Goal: Transaction & Acquisition: Purchase product/service

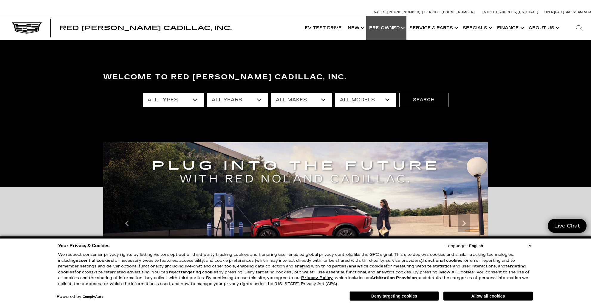
click at [386, 27] on link "Show Pre-Owned" at bounding box center [386, 28] width 40 height 24
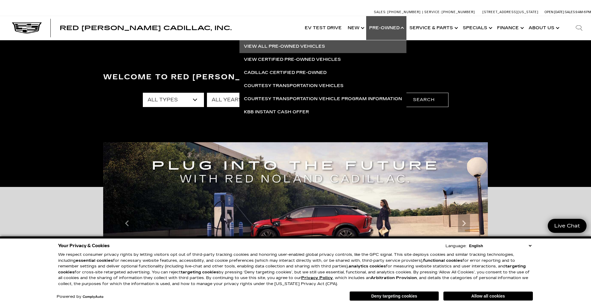
click at [283, 44] on link "View All Pre-Owned Vehicles" at bounding box center [322, 46] width 167 height 13
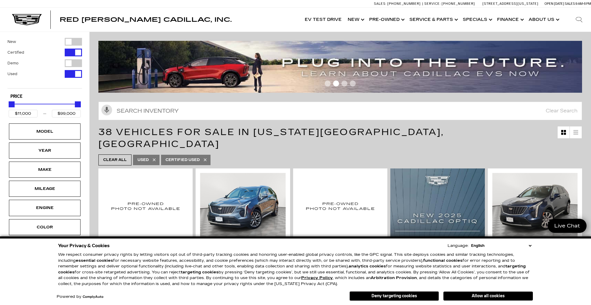
click at [397, 298] on button "Deny targeting cookies" at bounding box center [393, 296] width 89 height 10
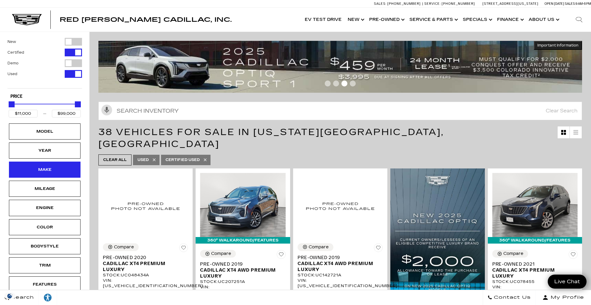
click at [46, 170] on div "Make" at bounding box center [45, 169] width 30 height 7
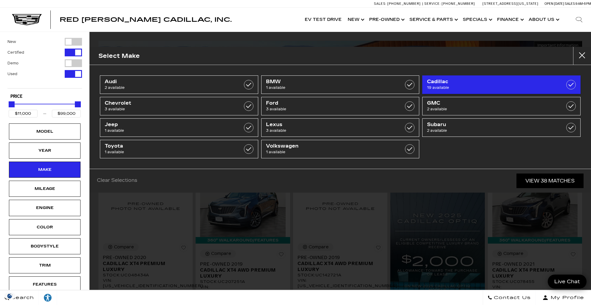
click at [463, 86] on span "19 available" at bounding box center [490, 88] width 126 height 6
type input "$18,500"
checkbox input "true"
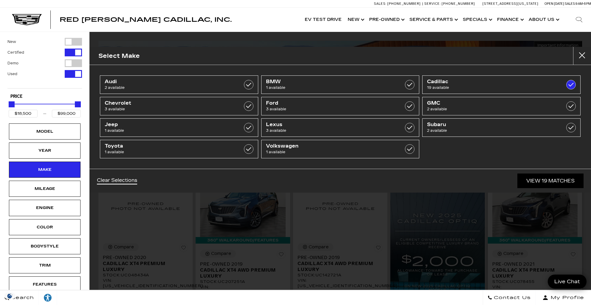
click at [531, 179] on link "View 19 Matches" at bounding box center [550, 181] width 66 height 15
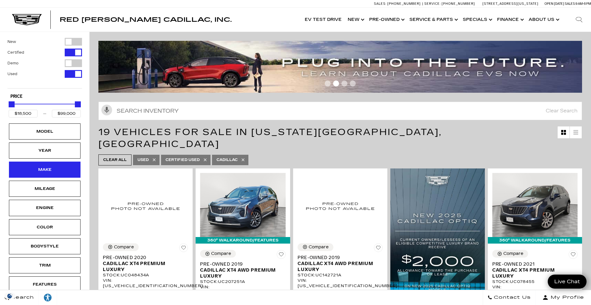
click at [47, 168] on div "Make" at bounding box center [45, 169] width 30 height 7
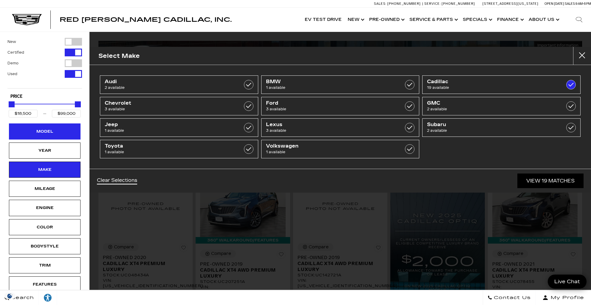
click at [58, 130] on div "Model" at bounding box center [45, 131] width 30 height 7
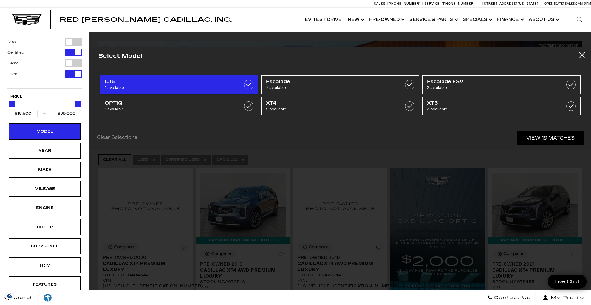
click at [154, 82] on span "CT5" at bounding box center [168, 82] width 126 height 6
type input "$48,000"
checkbox input "true"
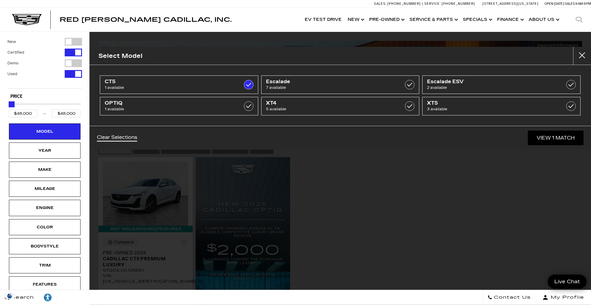
click at [329, 191] on div "Select Model CT5 1 available Escalade 7 available Escalade ESV 2 available OPTI…" at bounding box center [339, 152] width 501 height 305
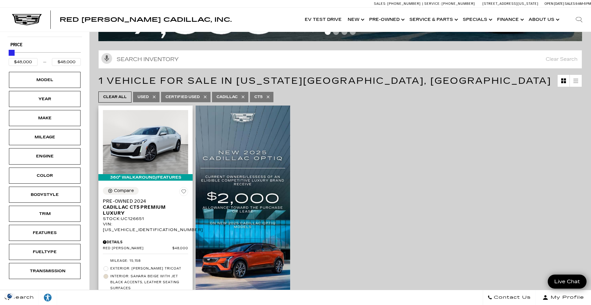
scroll to position [52, 0]
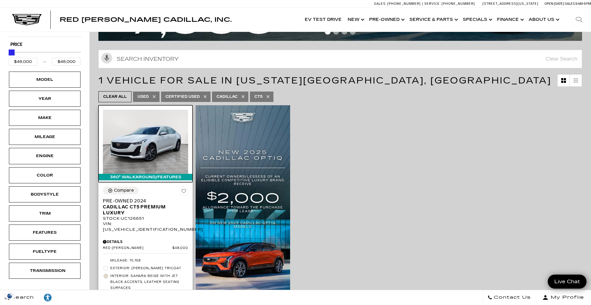
click at [149, 155] on img at bounding box center [145, 142] width 85 height 64
